Goal: Browse casually

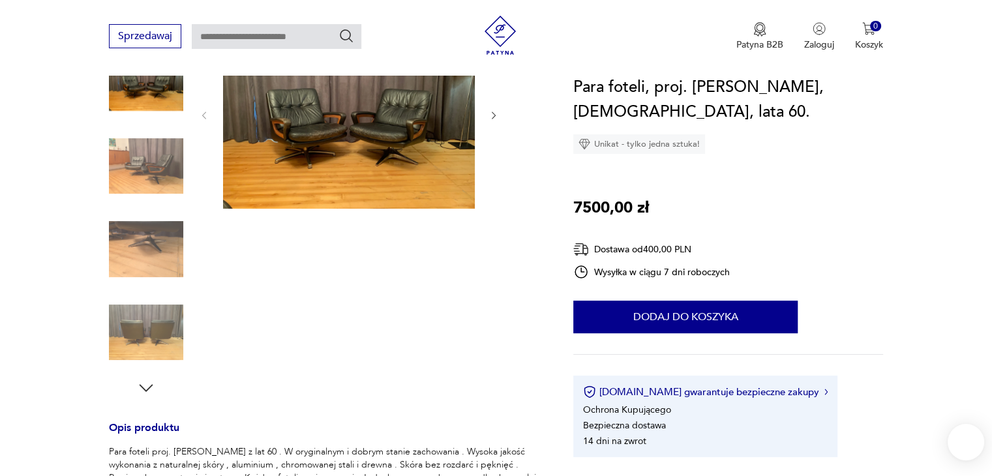
click at [164, 186] on img at bounding box center [146, 166] width 74 height 74
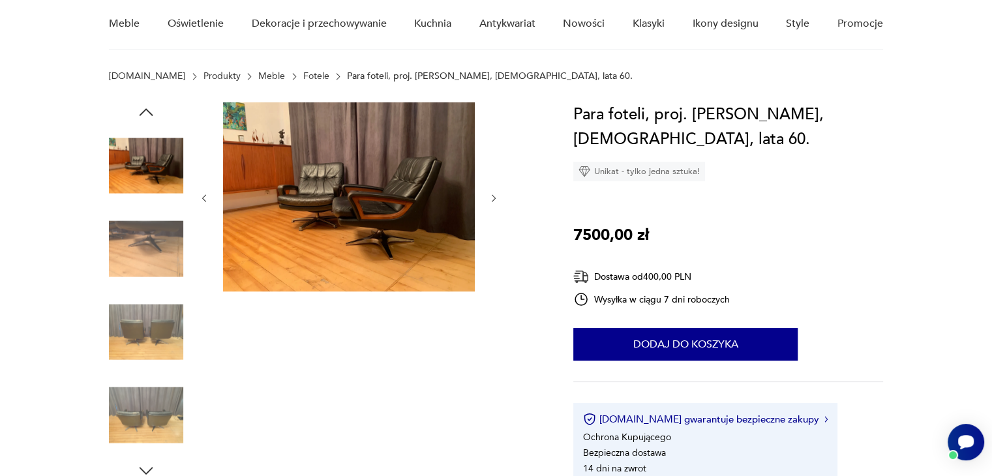
scroll to position [65, 0]
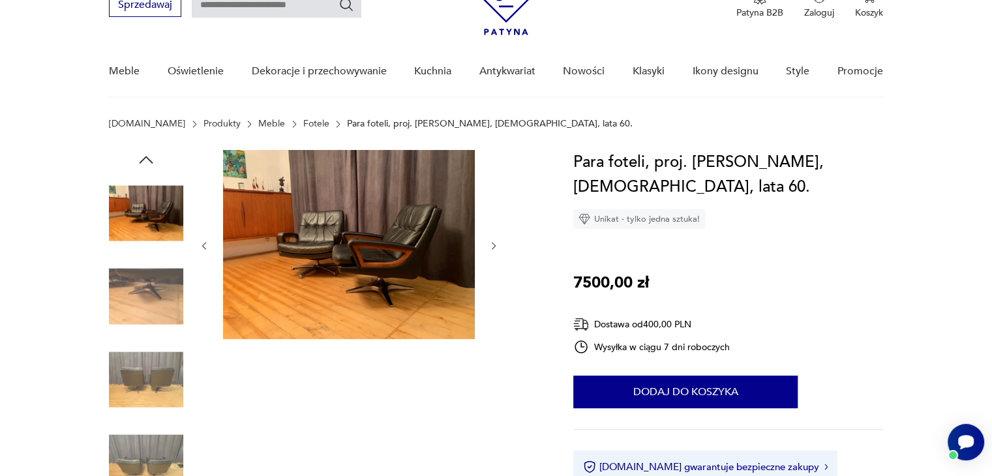
click at [337, 275] on img at bounding box center [349, 244] width 252 height 189
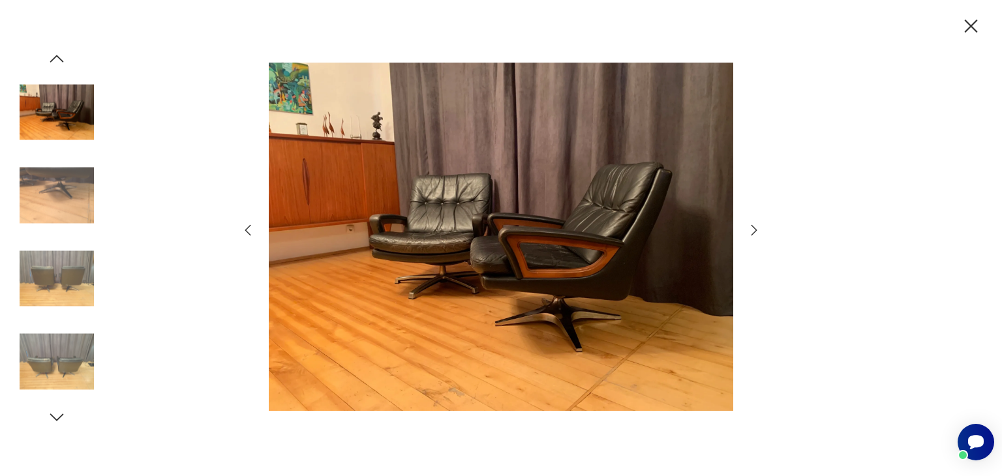
click at [61, 296] on img at bounding box center [57, 278] width 74 height 74
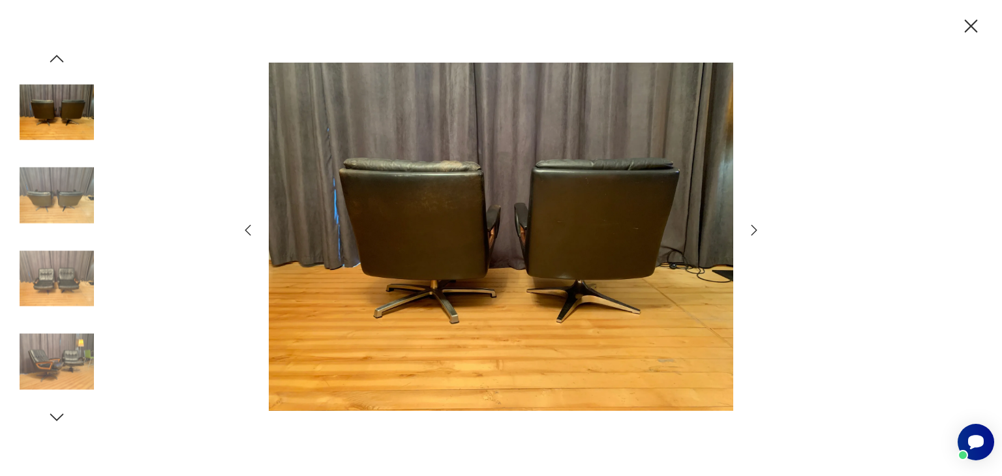
click at [77, 261] on img at bounding box center [57, 278] width 74 height 74
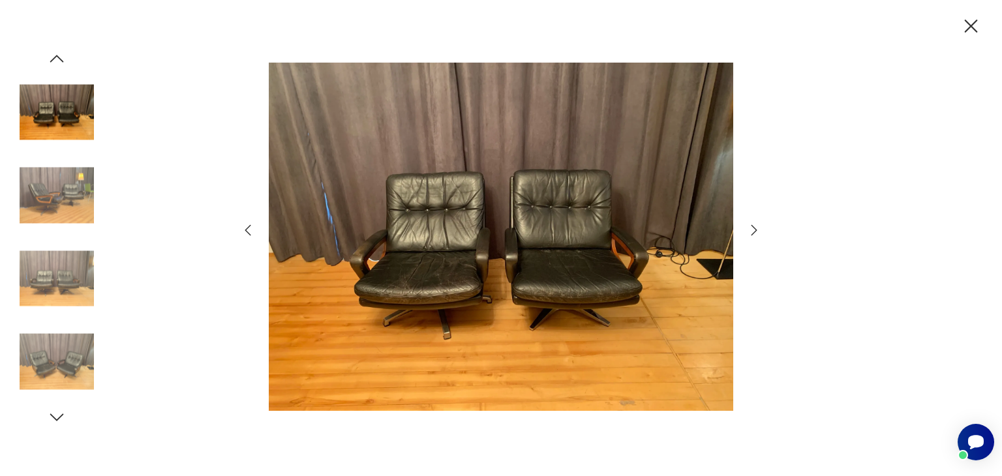
click at [55, 330] on img at bounding box center [57, 362] width 74 height 74
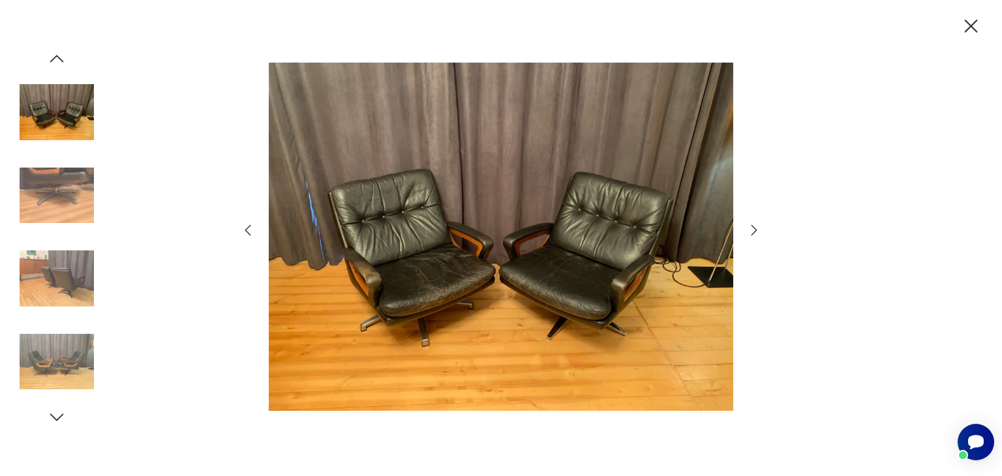
drag, startPoint x: 52, startPoint y: 405, endPoint x: 66, endPoint y: 382, distance: 27.2
click at [52, 405] on div at bounding box center [57, 238] width 74 height 378
click at [70, 370] on img at bounding box center [57, 362] width 74 height 74
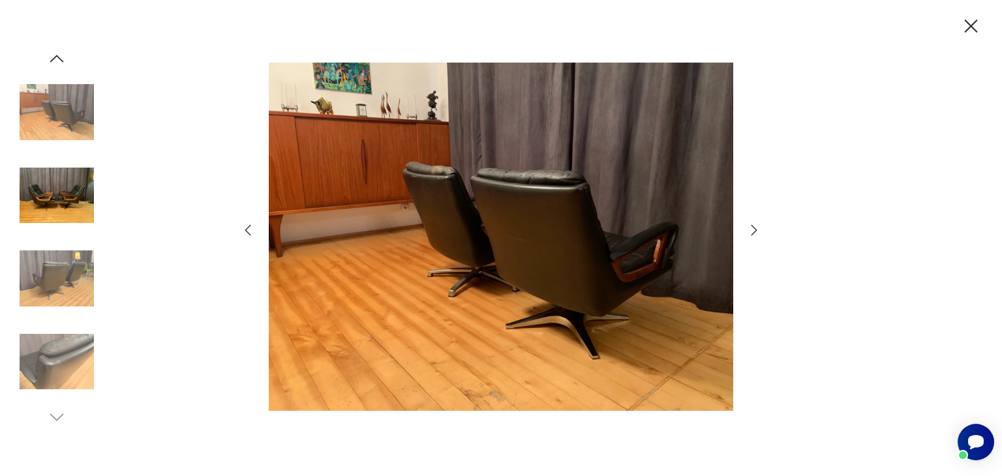
click at [61, 296] on img at bounding box center [57, 278] width 74 height 74
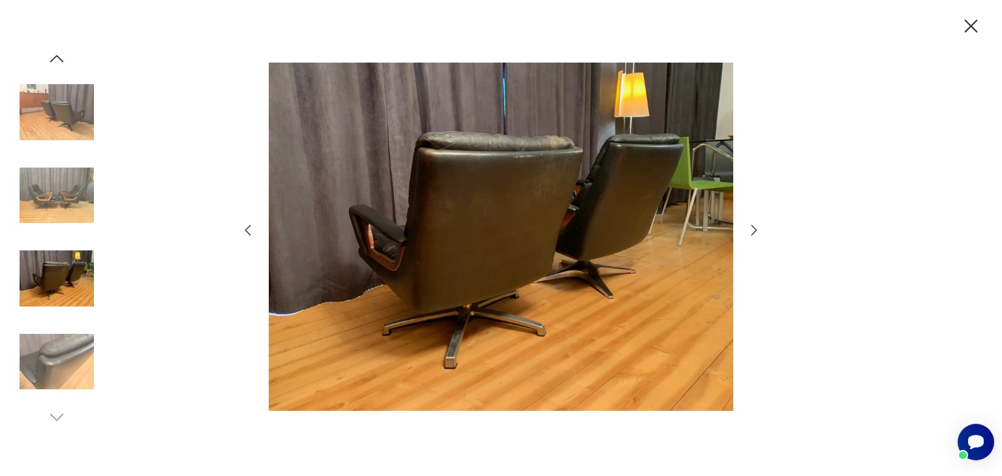
click at [47, 335] on img at bounding box center [57, 362] width 74 height 74
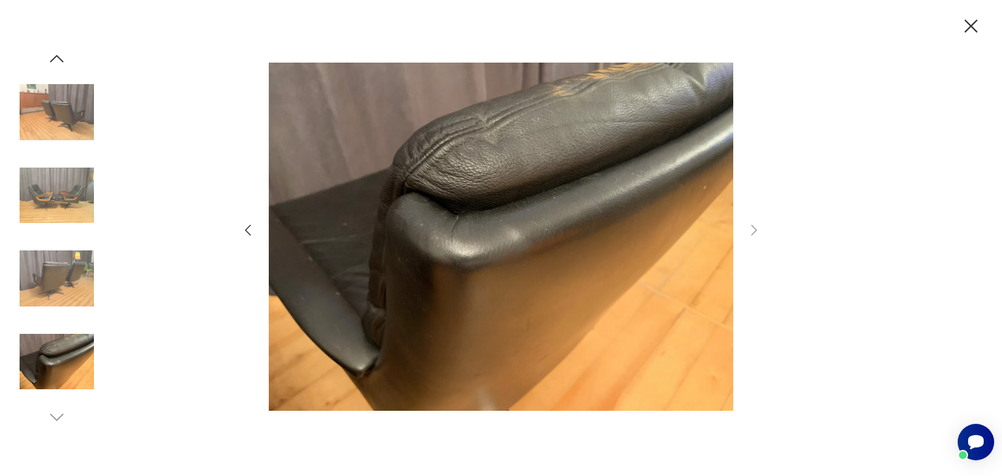
click at [69, 213] on img at bounding box center [57, 196] width 74 height 74
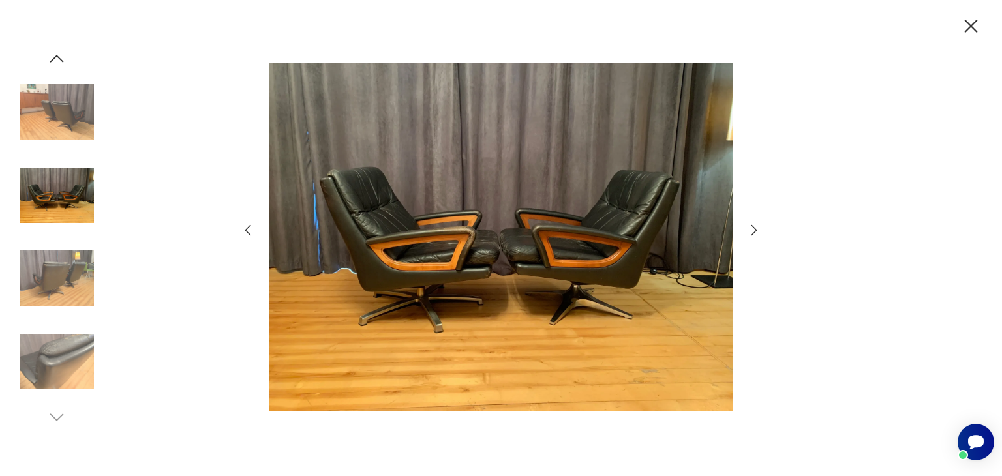
click at [801, 246] on div at bounding box center [501, 238] width 1002 height 476
click at [976, 27] on icon "button" at bounding box center [971, 26] width 23 height 23
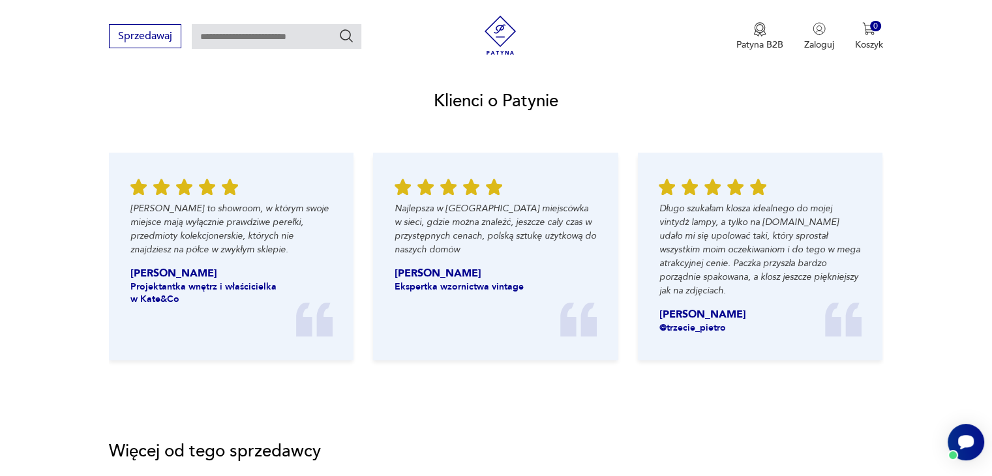
scroll to position [1436, 0]
